Goal: Navigation & Orientation: Find specific page/section

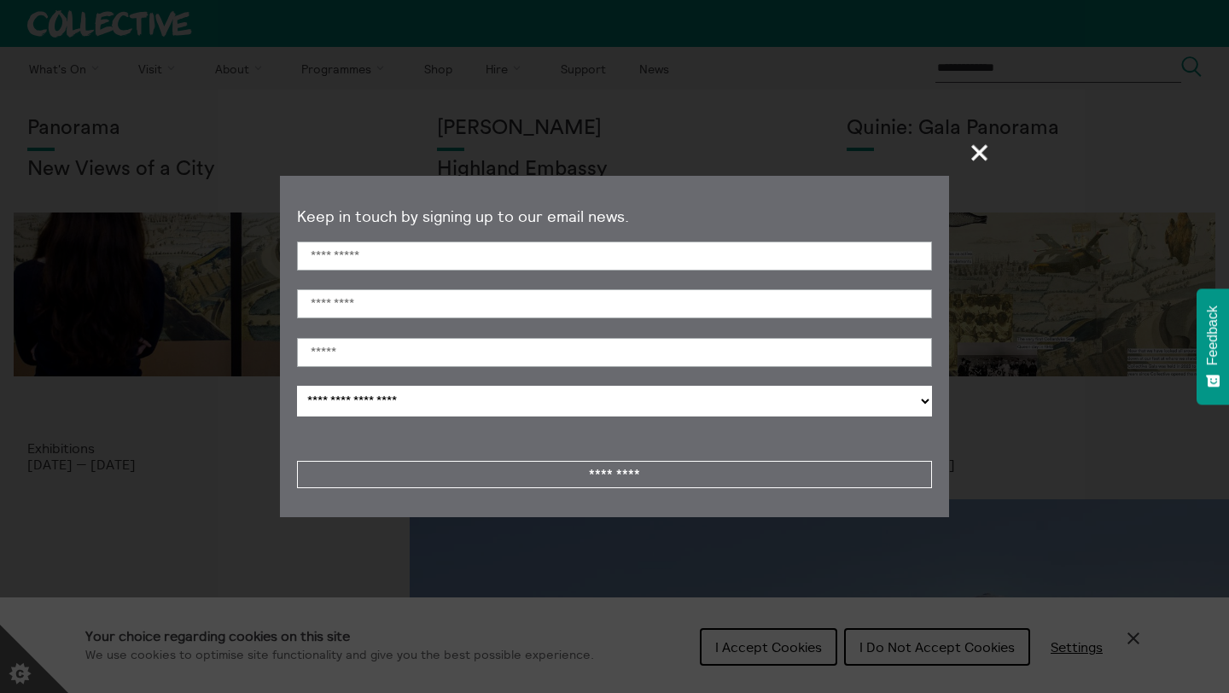
click at [978, 147] on span "+" at bounding box center [980, 152] width 50 height 50
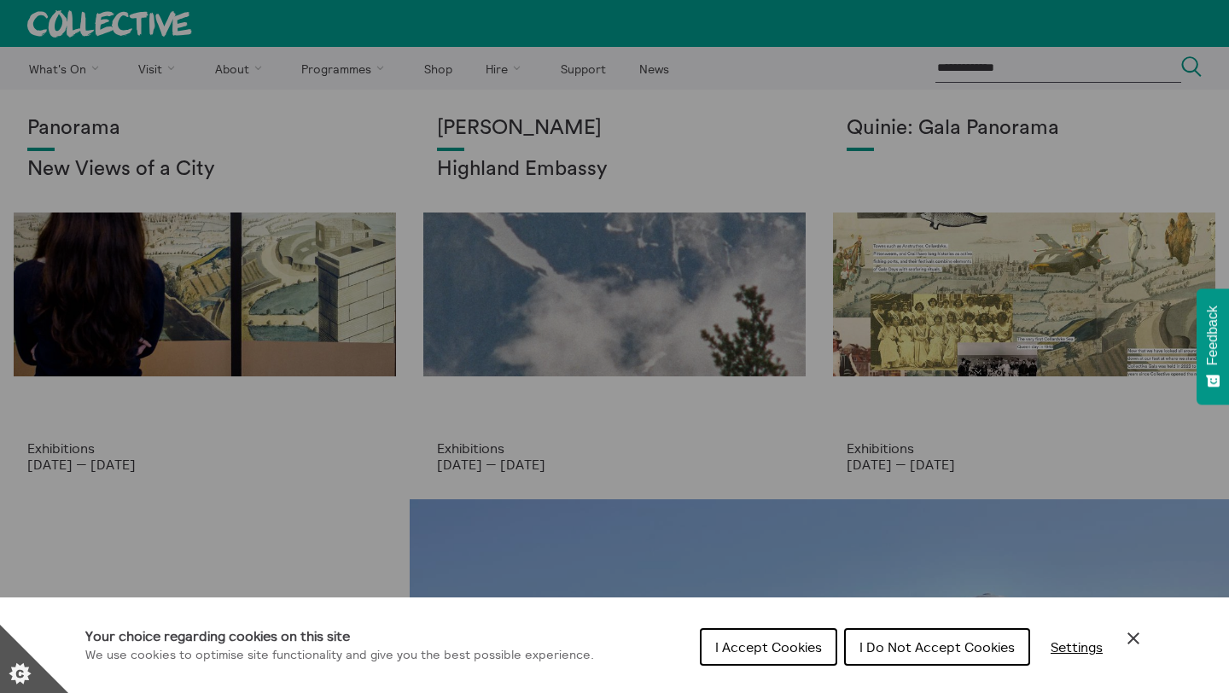
click at [922, 655] on button "I Do Not Accept Cookies" at bounding box center [937, 647] width 186 height 38
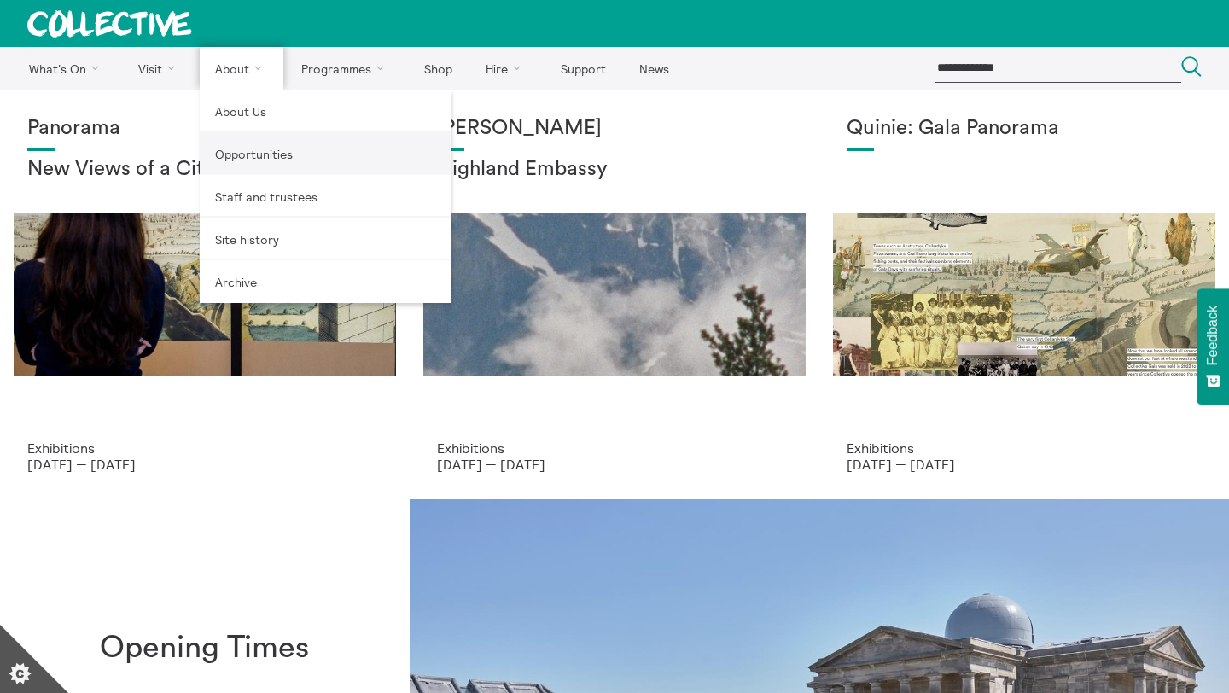
click at [260, 163] on link "Opportunities" at bounding box center [326, 153] width 252 height 43
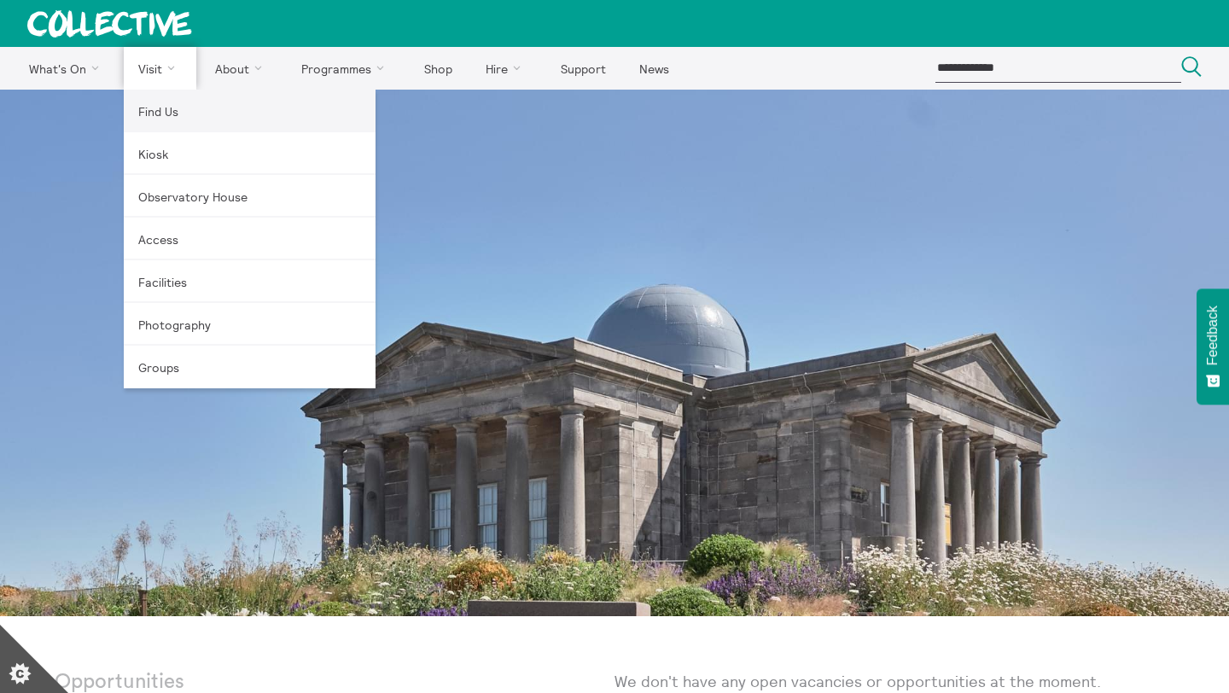
click at [164, 109] on link "Find Us" at bounding box center [250, 111] width 252 height 43
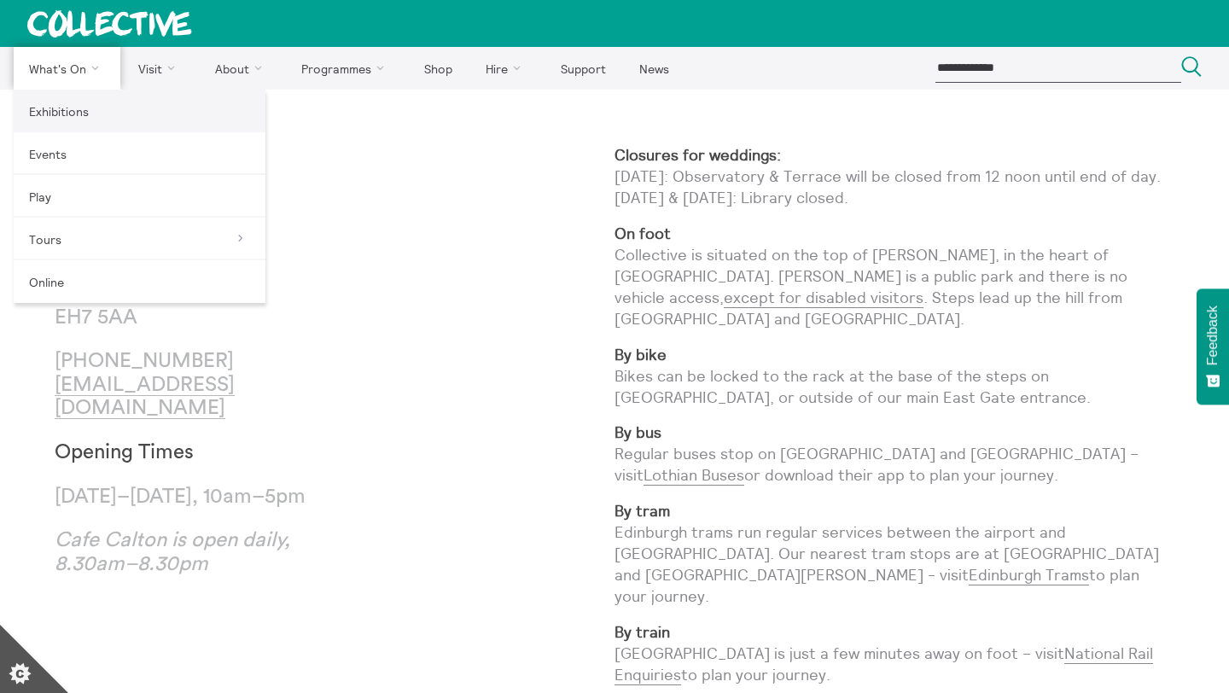
click at [95, 113] on link "Exhibitions" at bounding box center [140, 111] width 252 height 43
